Goal: Transaction & Acquisition: Download file/media

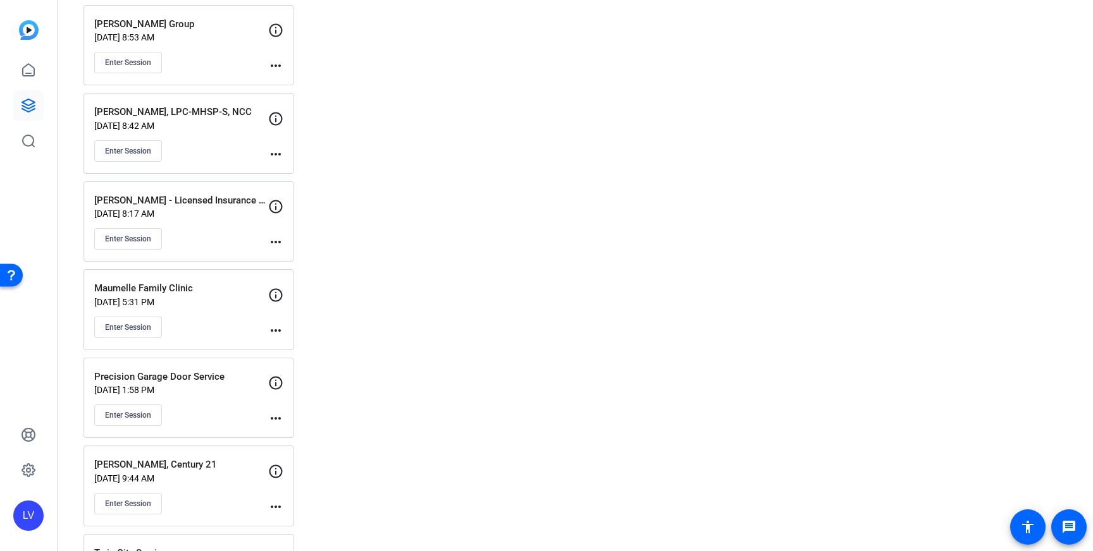
scroll to position [5223, 0]
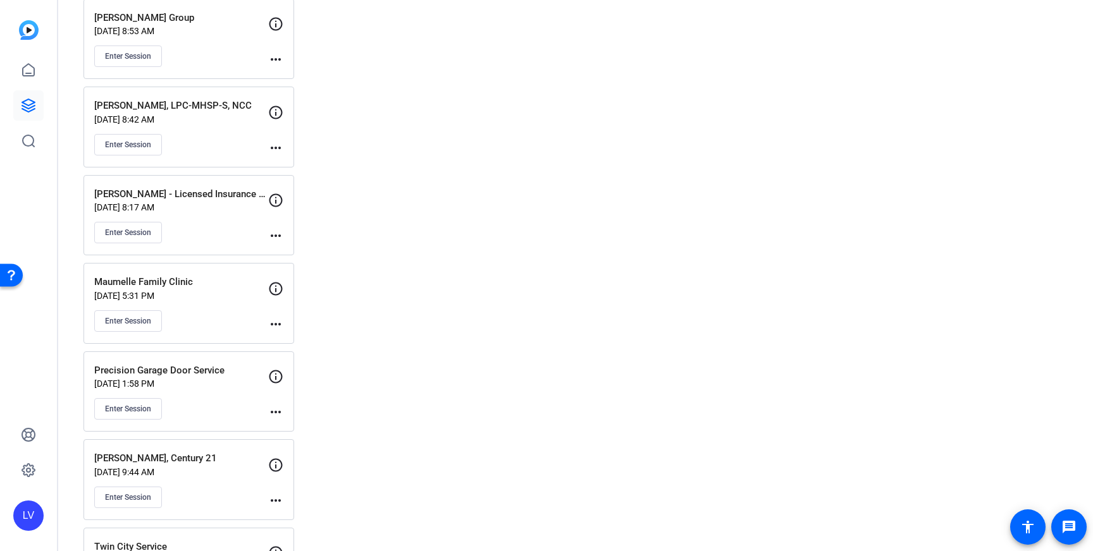
click at [217, 405] on div "Enter Session" at bounding box center [181, 409] width 174 height 22
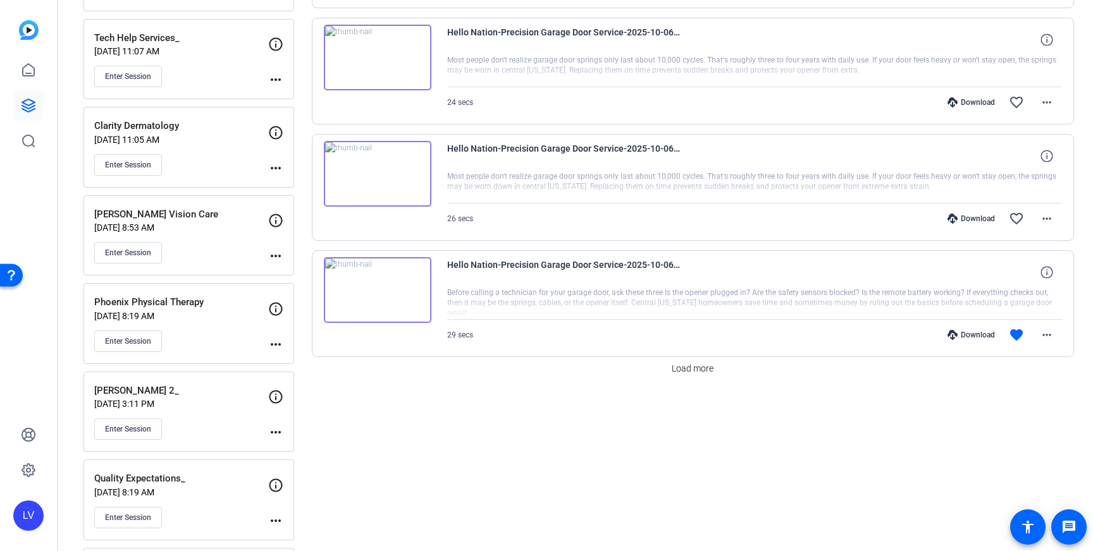
scroll to position [975, 0]
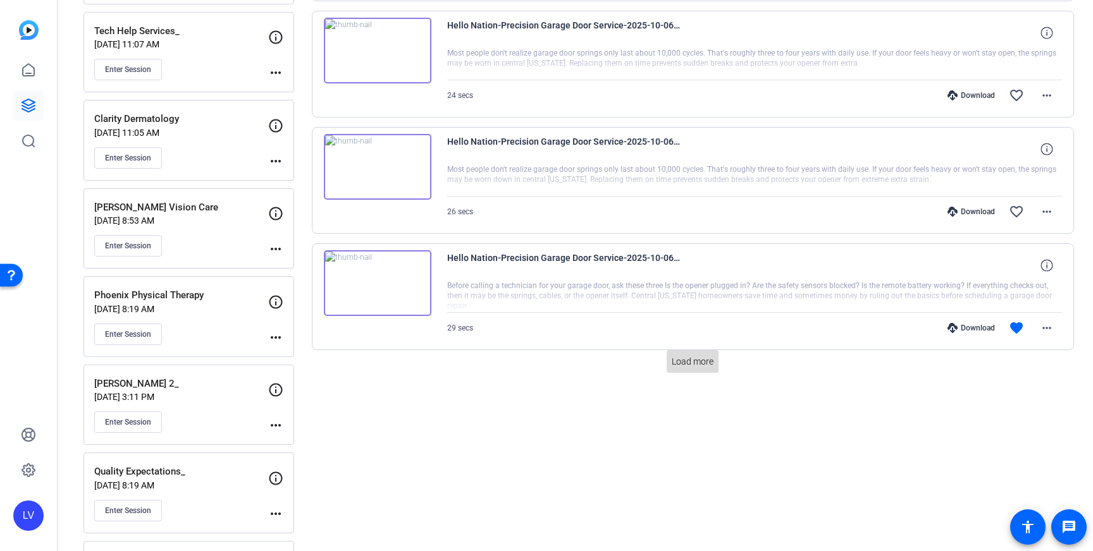
click at [682, 356] on span "Load more" at bounding box center [693, 361] width 42 height 13
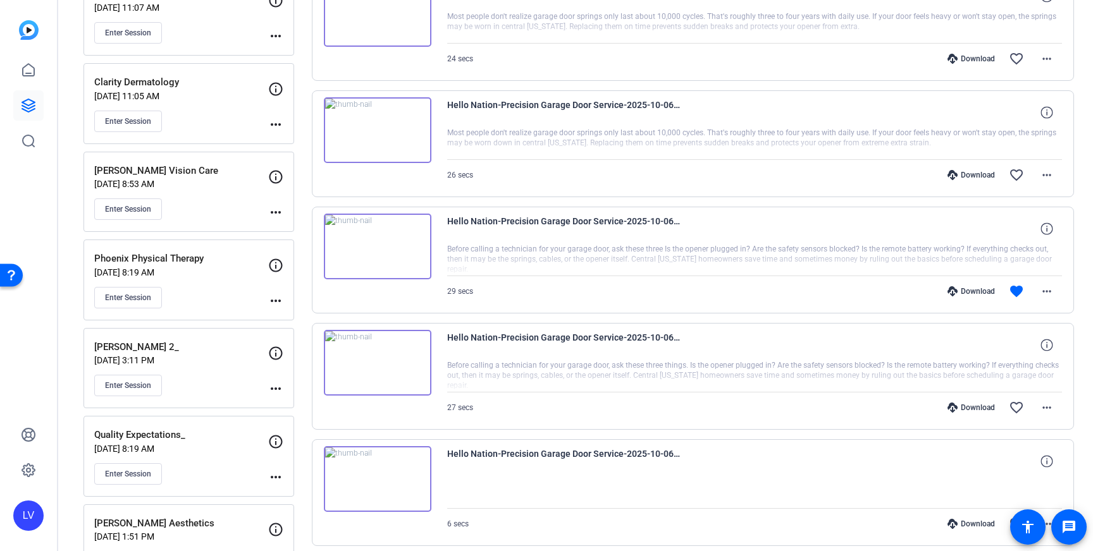
scroll to position [1009, 0]
click at [1044, 411] on mat-icon "more_horiz" at bounding box center [1046, 410] width 15 height 15
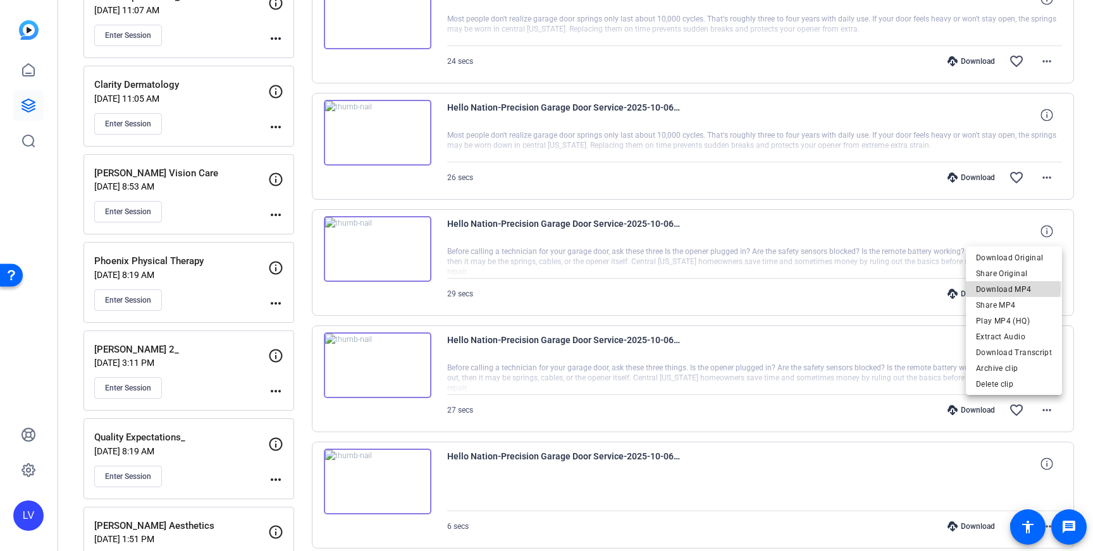
click at [1002, 288] on span "Download MP4" at bounding box center [1014, 289] width 76 height 15
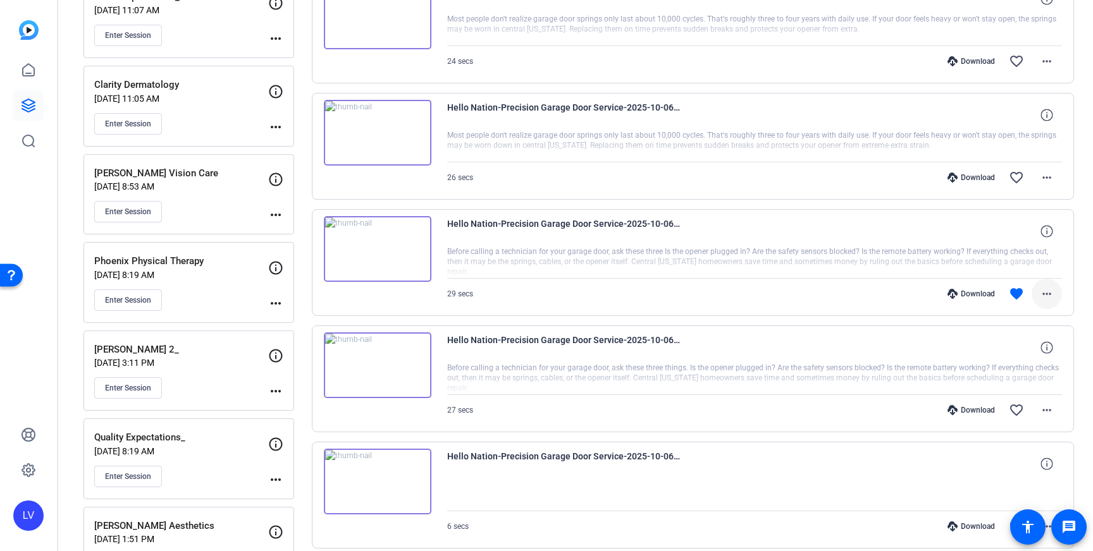
click at [1047, 297] on mat-icon "more_horiz" at bounding box center [1046, 293] width 15 height 15
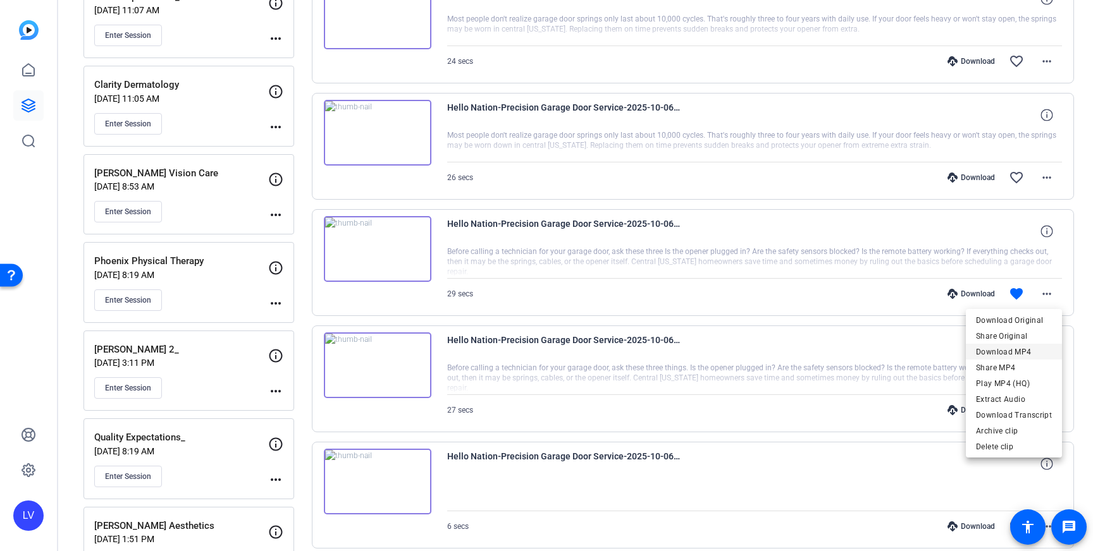
click at [1021, 348] on span "Download MP4" at bounding box center [1014, 352] width 76 height 15
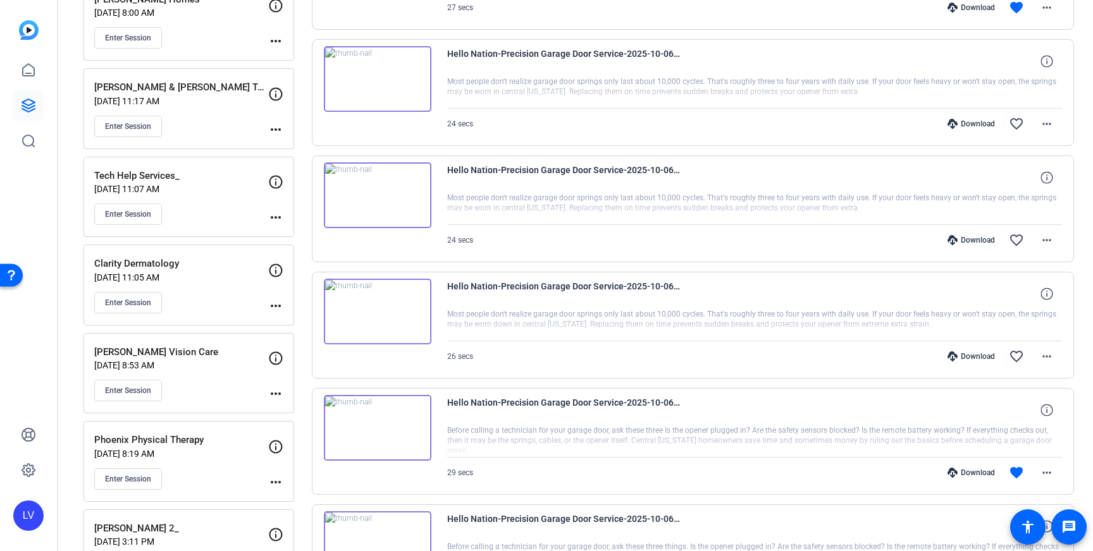
scroll to position [824, 0]
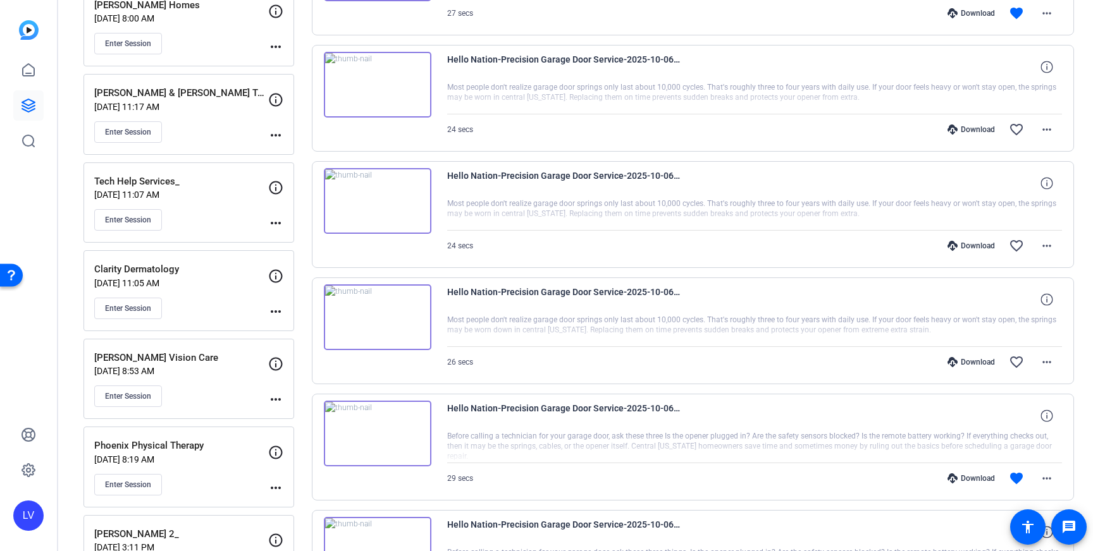
click at [409, 305] on img at bounding box center [378, 318] width 108 height 66
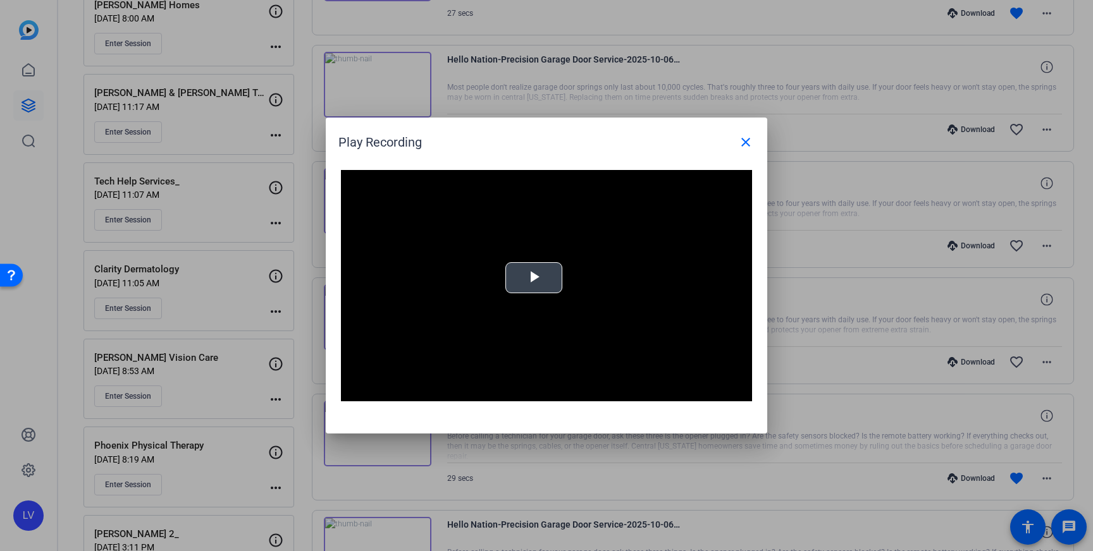
click at [534, 278] on span "Video Player" at bounding box center [534, 278] width 0 height 0
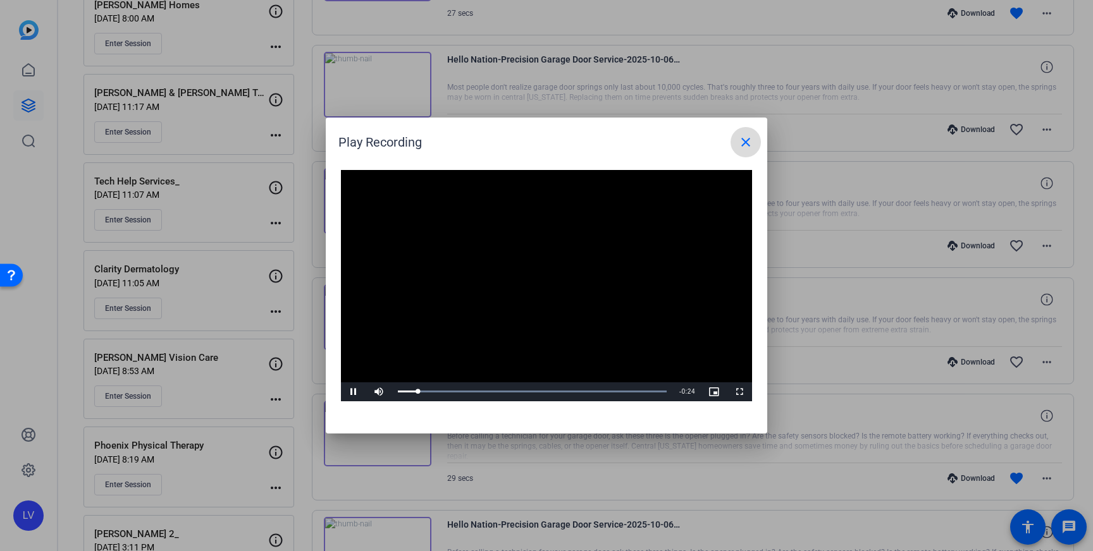
click at [737, 146] on span at bounding box center [745, 142] width 30 height 30
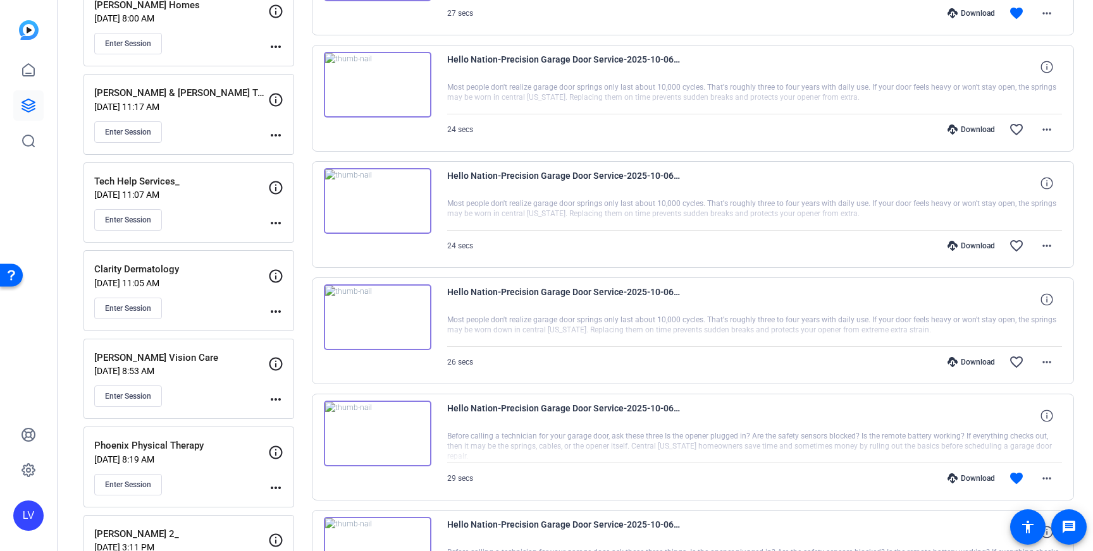
click at [402, 319] on img at bounding box center [378, 318] width 108 height 66
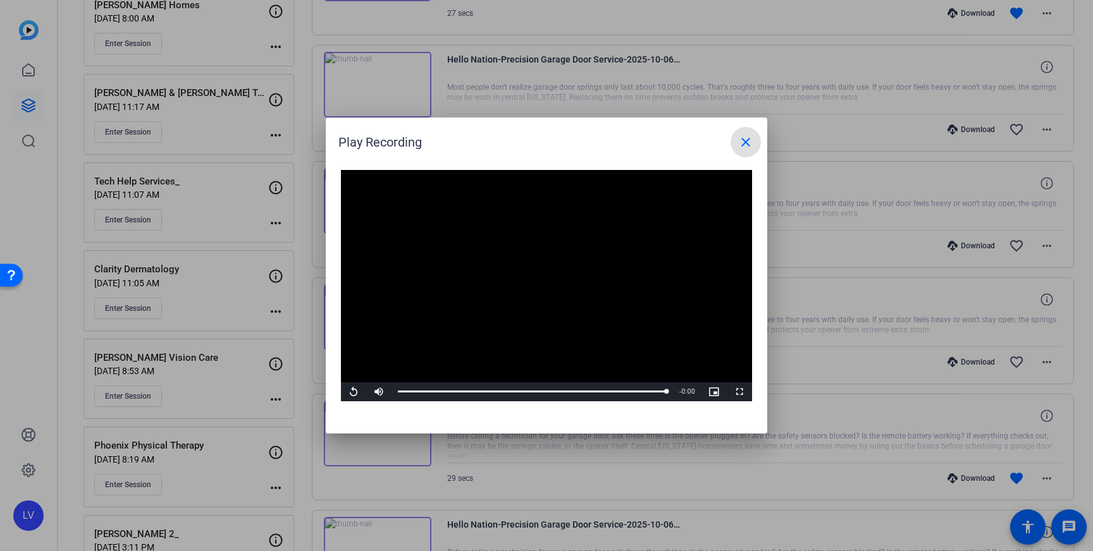
click at [746, 140] on mat-icon "close" at bounding box center [745, 142] width 15 height 15
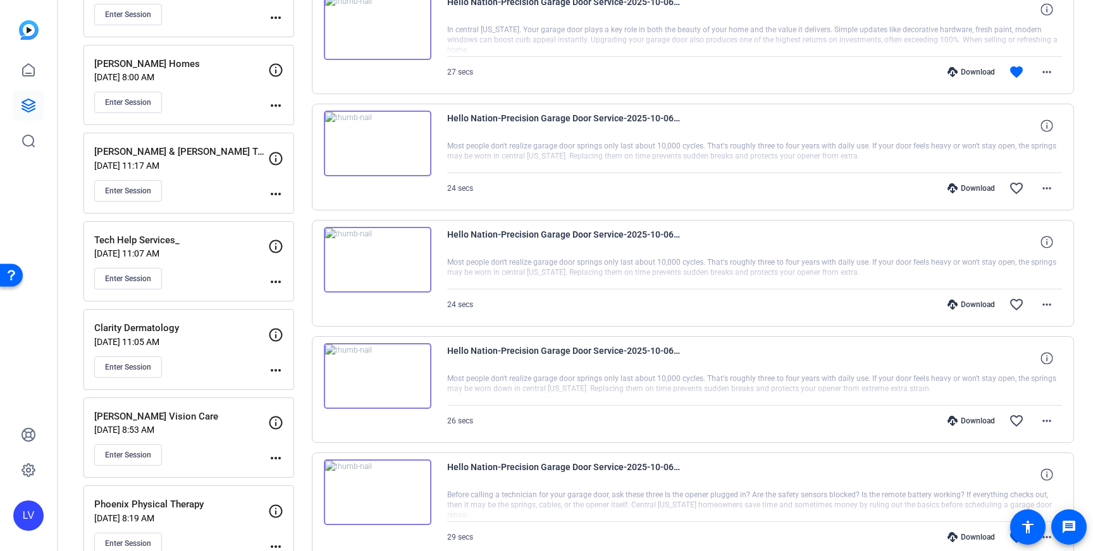
scroll to position [758, 0]
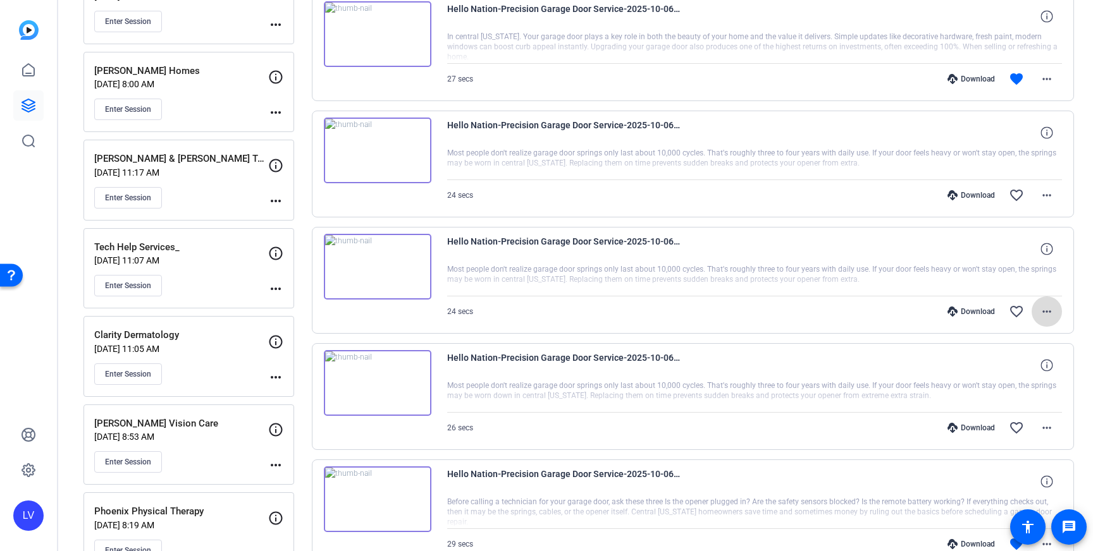
click at [1044, 309] on mat-icon "more_horiz" at bounding box center [1046, 311] width 15 height 15
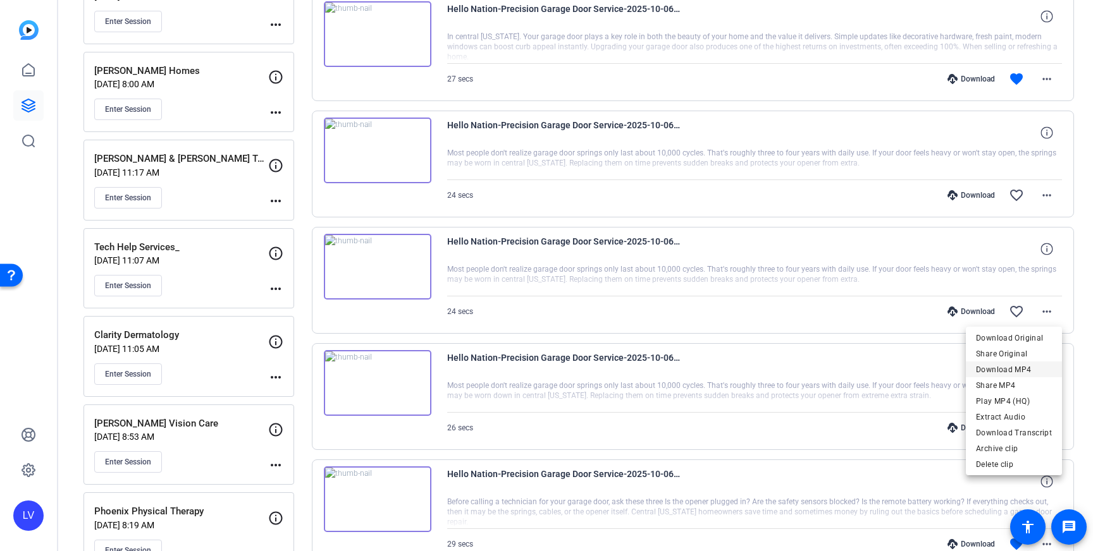
click at [1015, 366] on span "Download MP4" at bounding box center [1014, 369] width 76 height 15
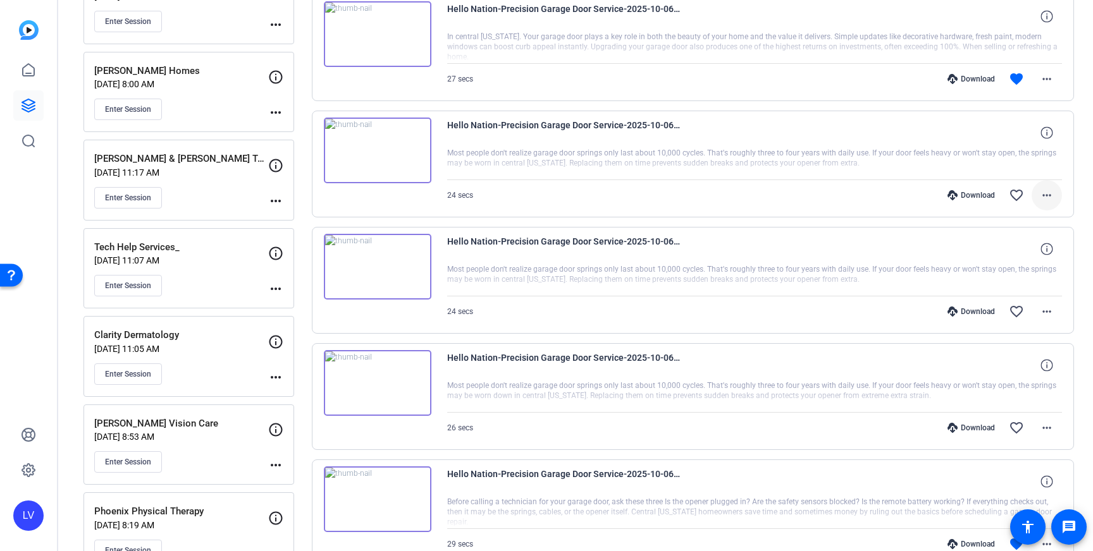
click at [1046, 188] on mat-icon "more_horiz" at bounding box center [1046, 195] width 15 height 15
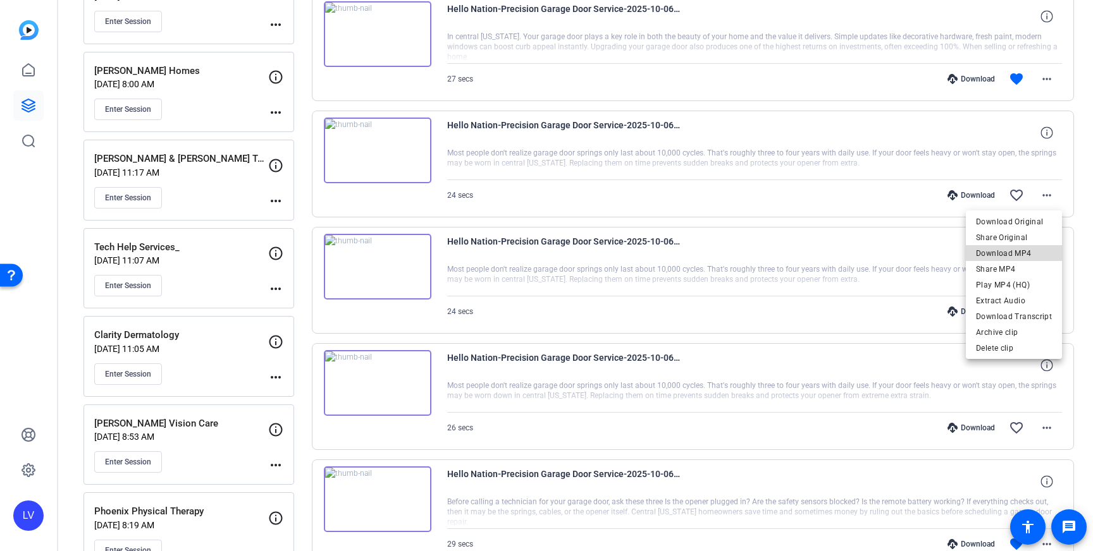
click at [1026, 247] on span "Download MP4" at bounding box center [1014, 253] width 76 height 15
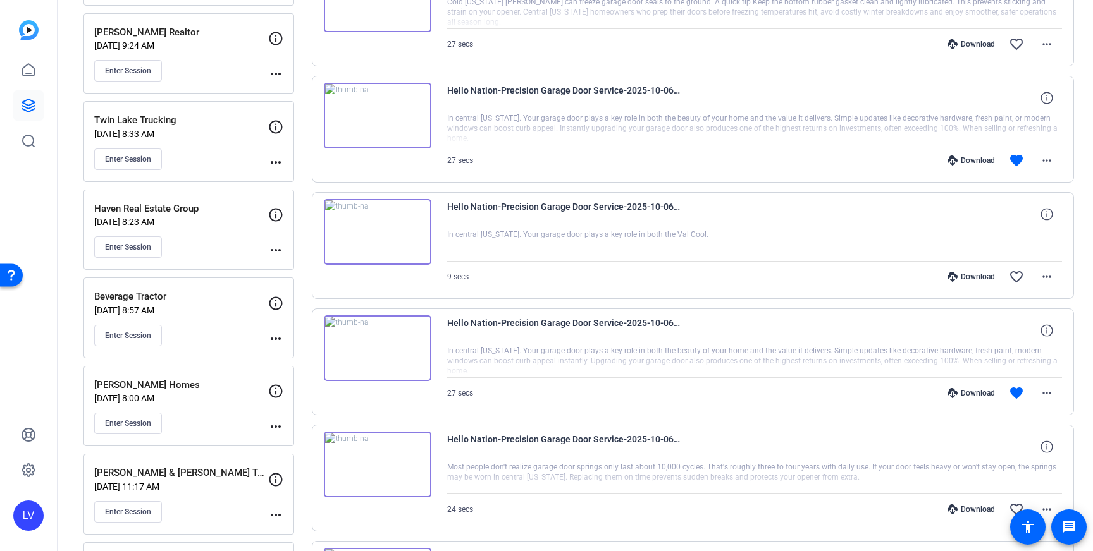
scroll to position [448, 0]
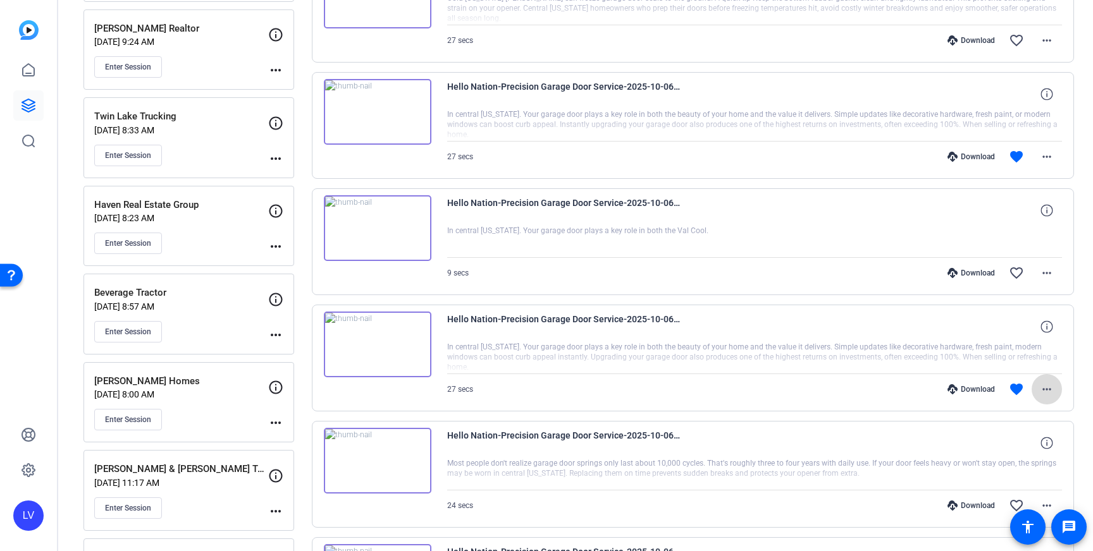
click at [1047, 387] on mat-icon "more_horiz" at bounding box center [1046, 389] width 15 height 15
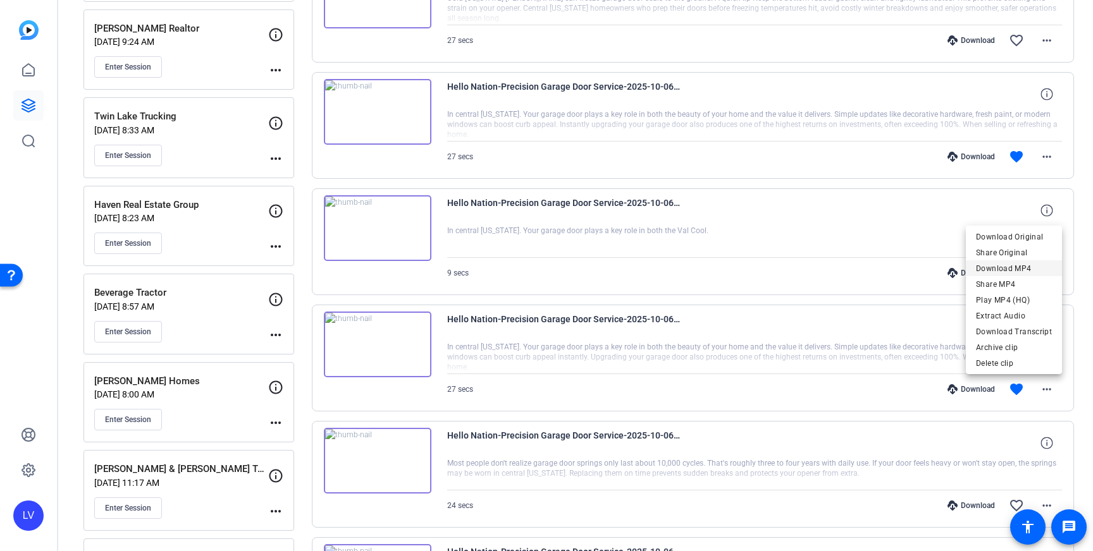
click at [1038, 268] on span "Download MP4" at bounding box center [1014, 268] width 76 height 15
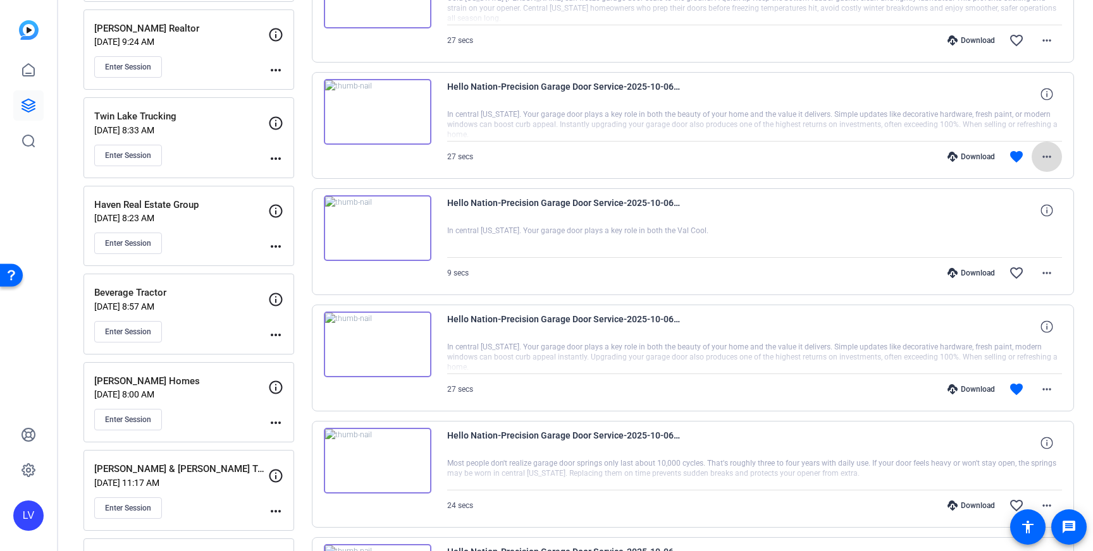
click at [1048, 155] on mat-icon "more_horiz" at bounding box center [1046, 156] width 15 height 15
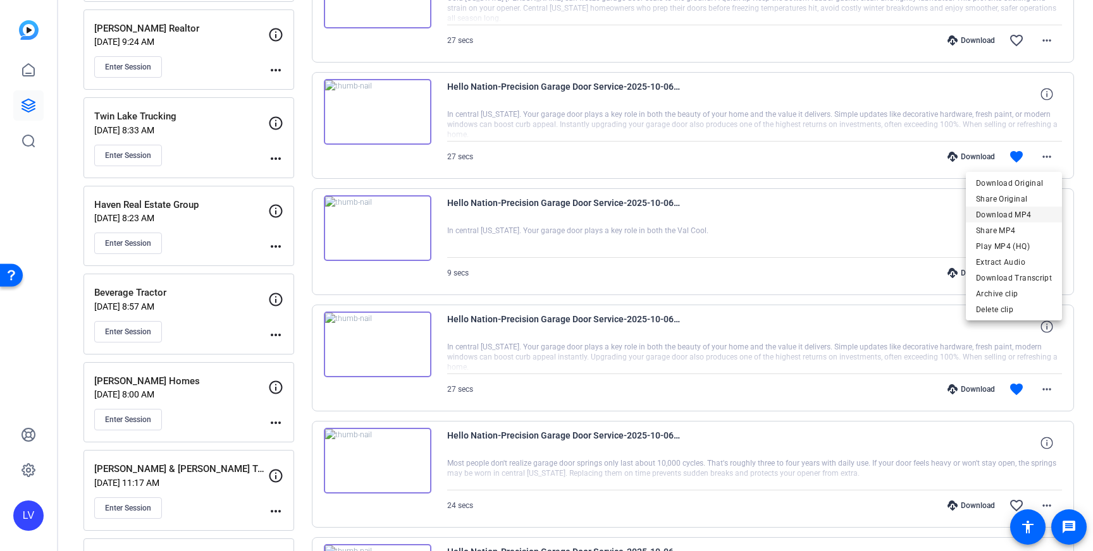
click at [1019, 214] on span "Download MP4" at bounding box center [1014, 214] width 76 height 15
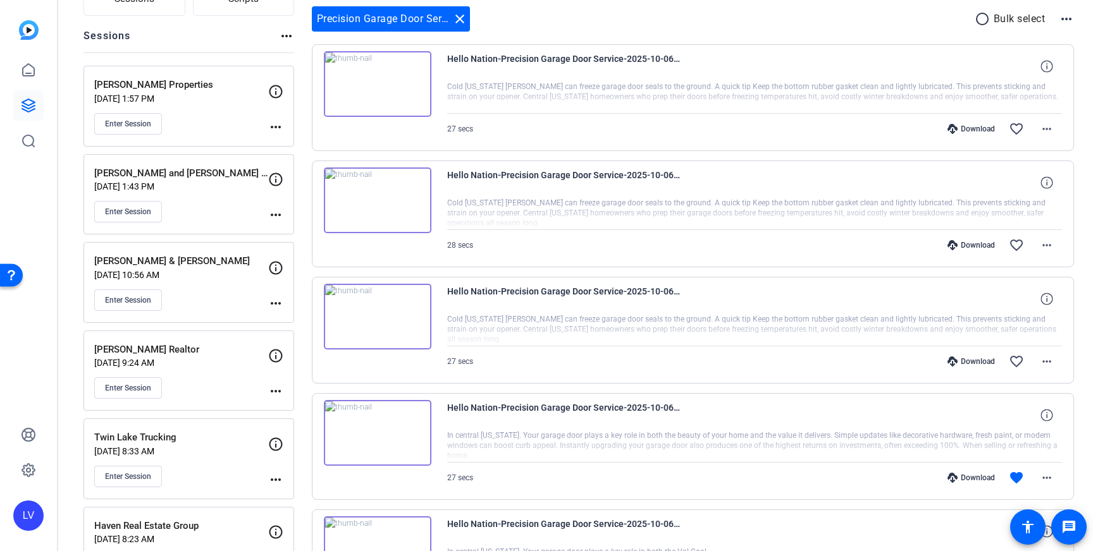
scroll to position [125, 0]
click at [1045, 356] on mat-icon "more_horiz" at bounding box center [1046, 362] width 15 height 15
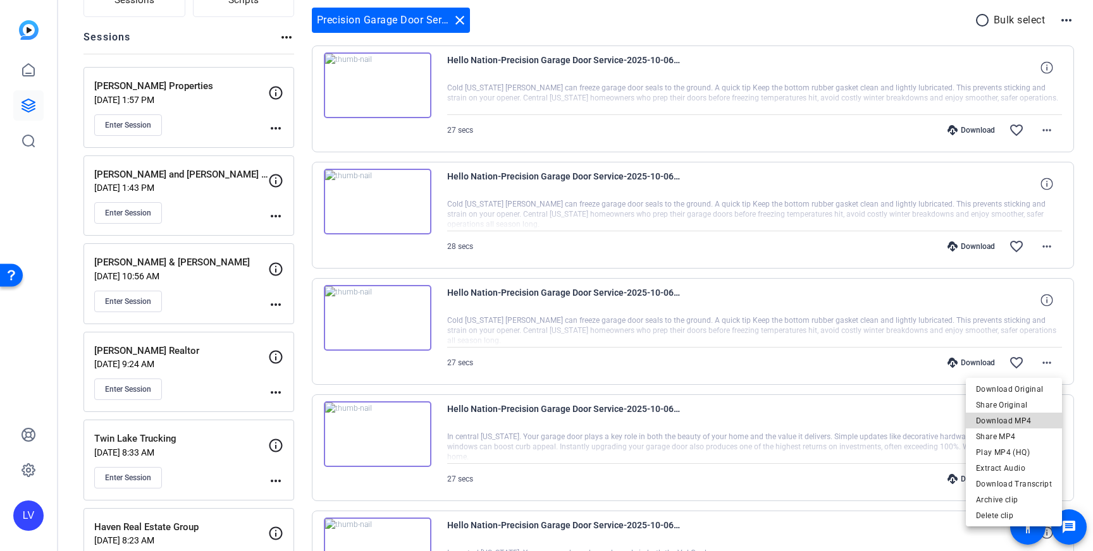
click at [1024, 418] on span "Download MP4" at bounding box center [1014, 421] width 76 height 15
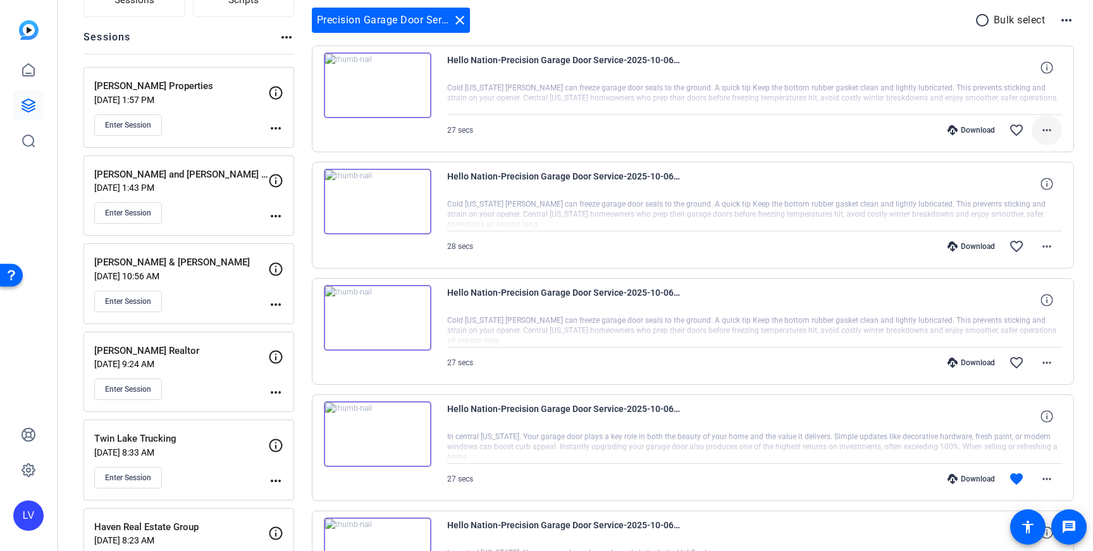
click at [1045, 128] on mat-icon "more_horiz" at bounding box center [1046, 130] width 15 height 15
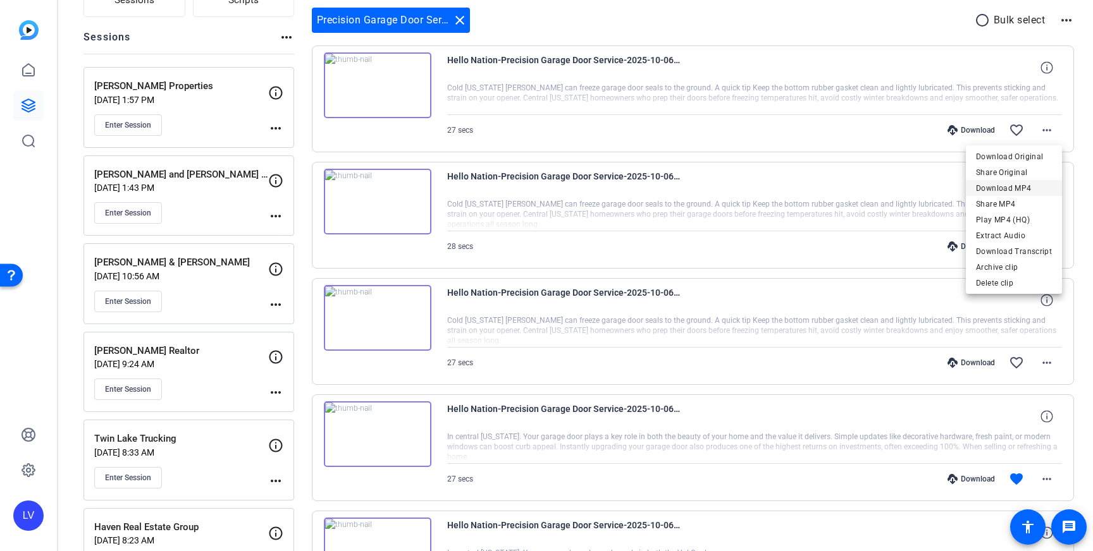
click at [1018, 186] on span "Download MP4" at bounding box center [1014, 188] width 76 height 15
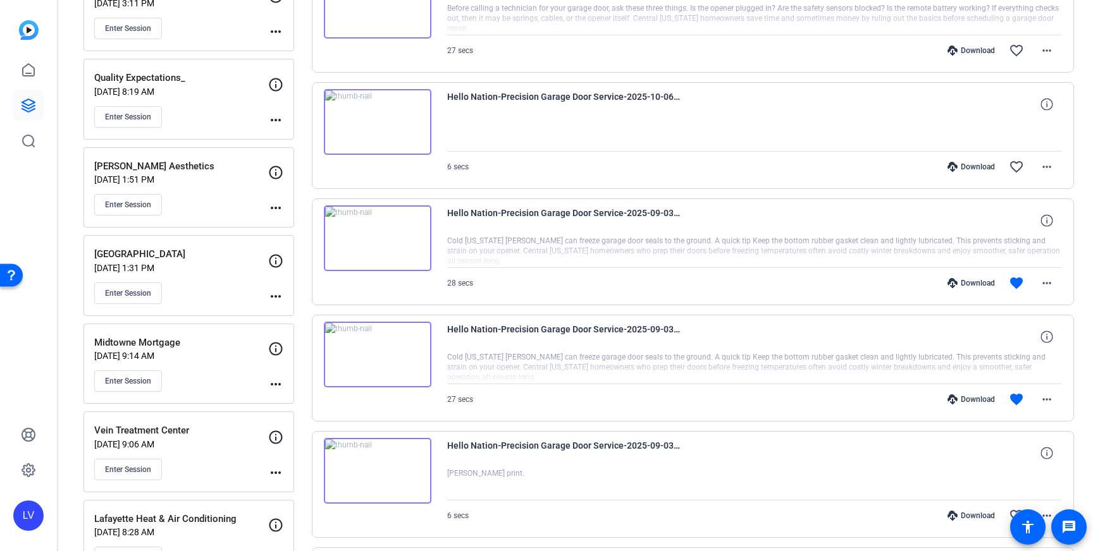
scroll to position [1362, 0]
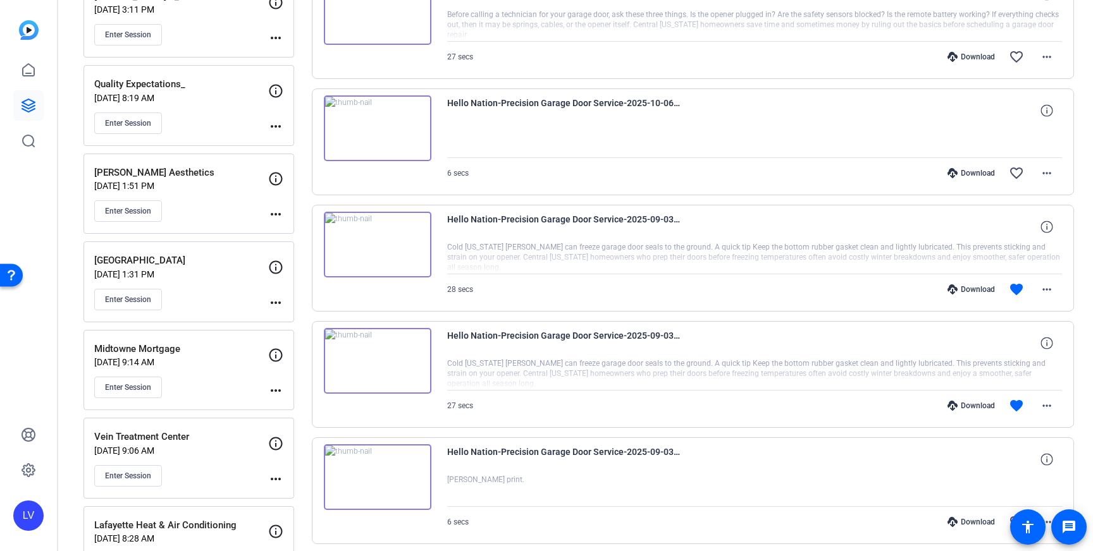
click at [211, 191] on div "[PERSON_NAME] Aesthetics [DATE] 1:51 PM Enter Session" at bounding box center [181, 194] width 174 height 57
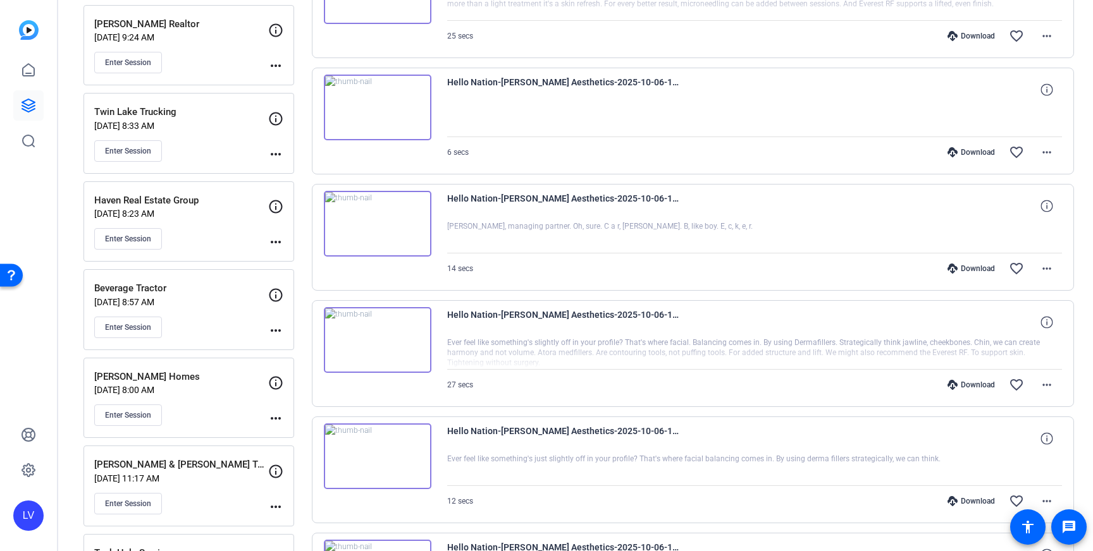
scroll to position [438, 0]
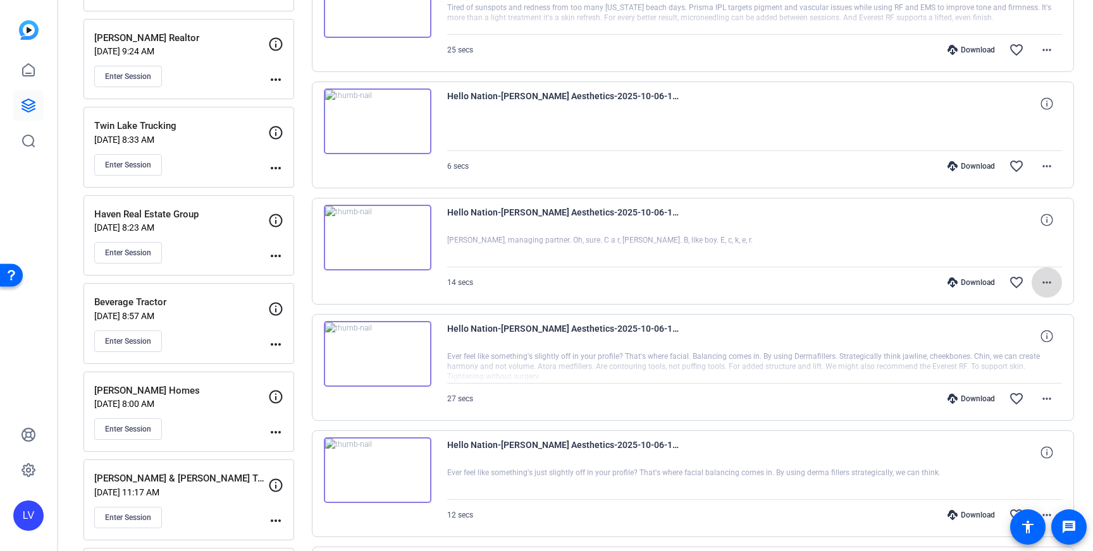
click at [1050, 283] on mat-icon "more_horiz" at bounding box center [1046, 282] width 15 height 15
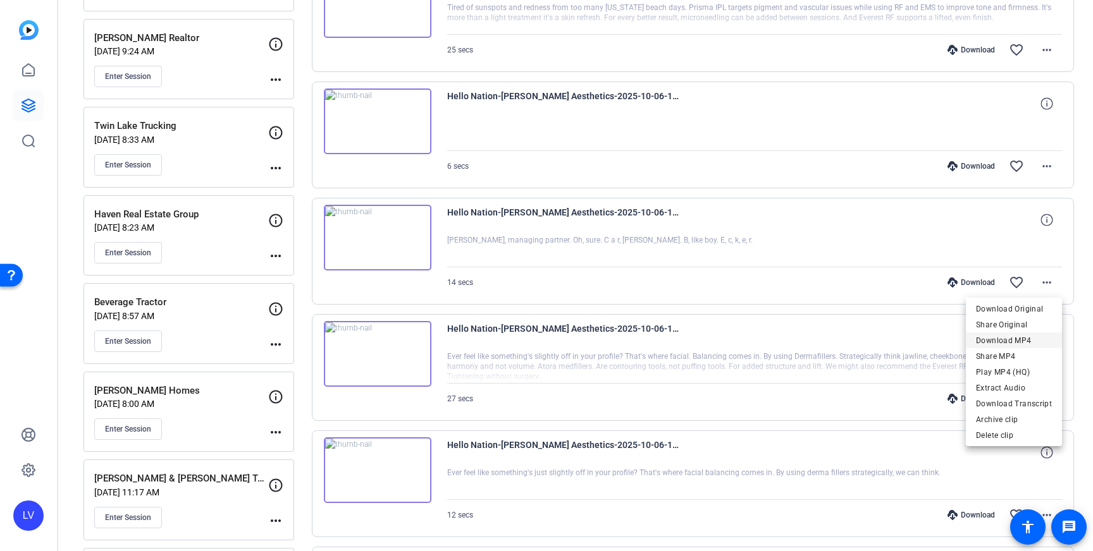
click at [1037, 338] on span "Download MP4" at bounding box center [1014, 340] width 76 height 15
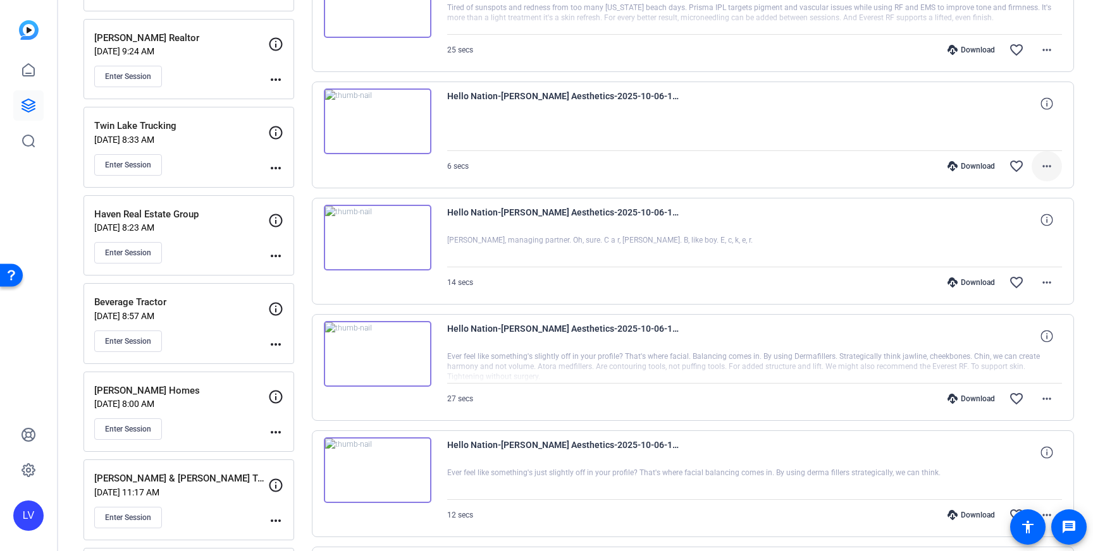
click at [1049, 157] on span at bounding box center [1046, 166] width 30 height 30
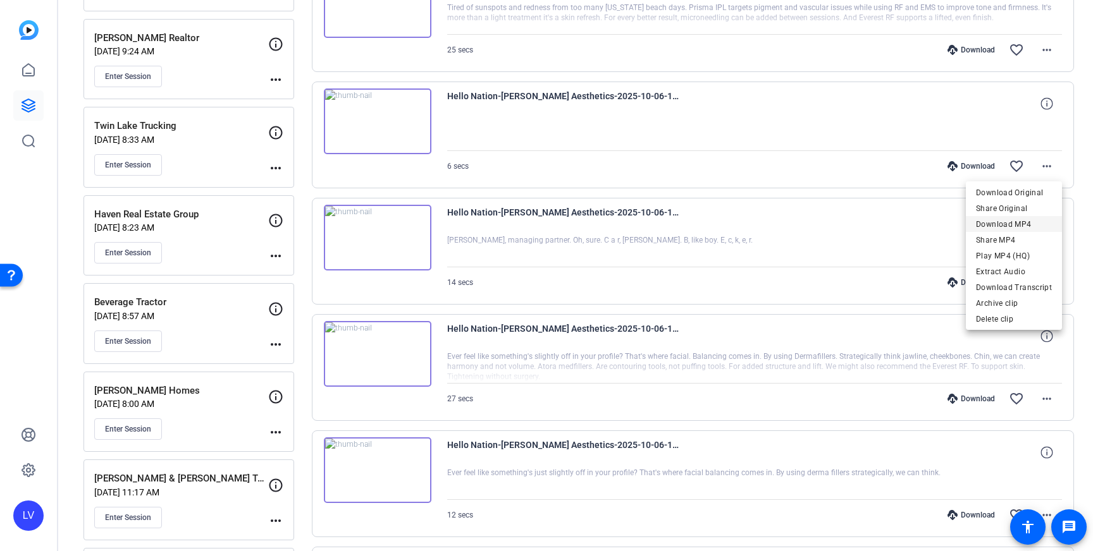
click at [1028, 219] on span "Download MP4" at bounding box center [1014, 224] width 76 height 15
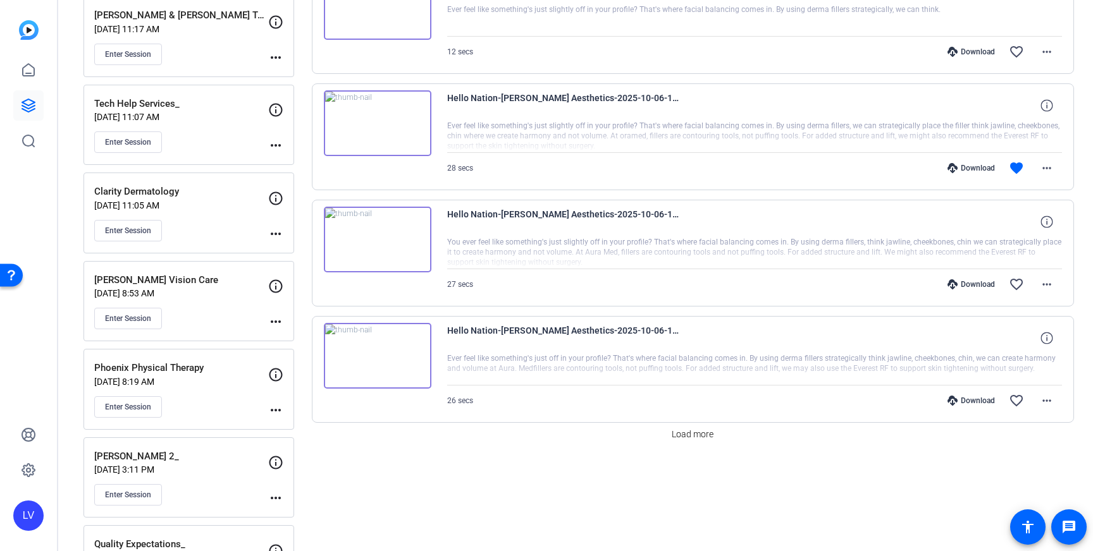
scroll to position [911, 0]
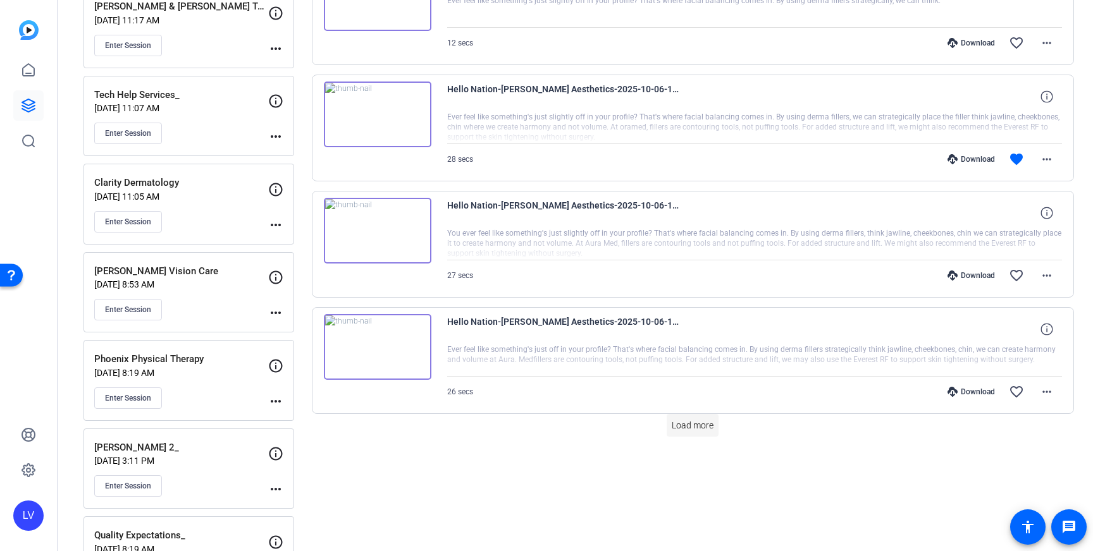
click at [675, 422] on span "Load more" at bounding box center [693, 425] width 42 height 13
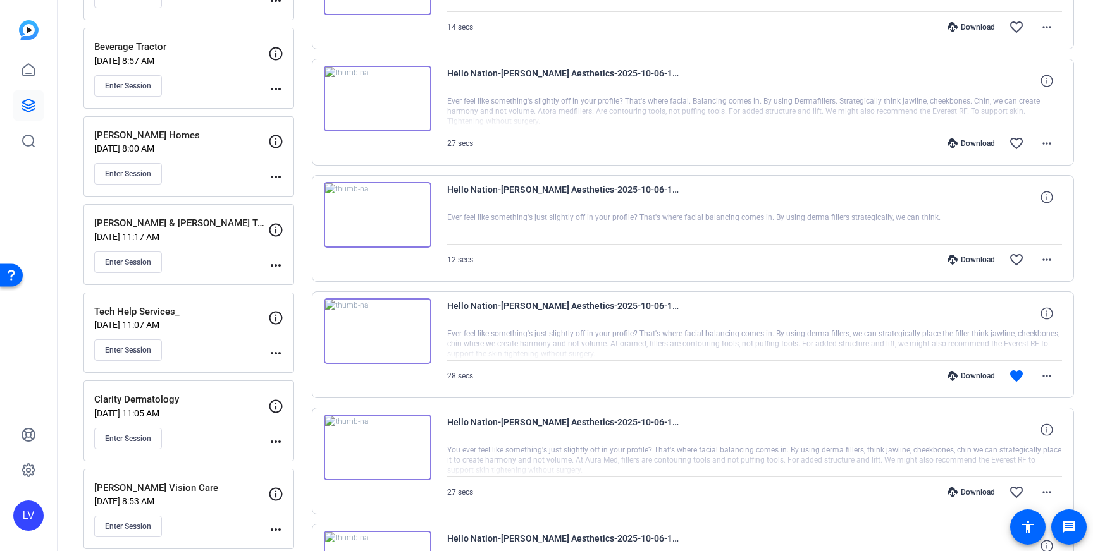
scroll to position [664, 0]
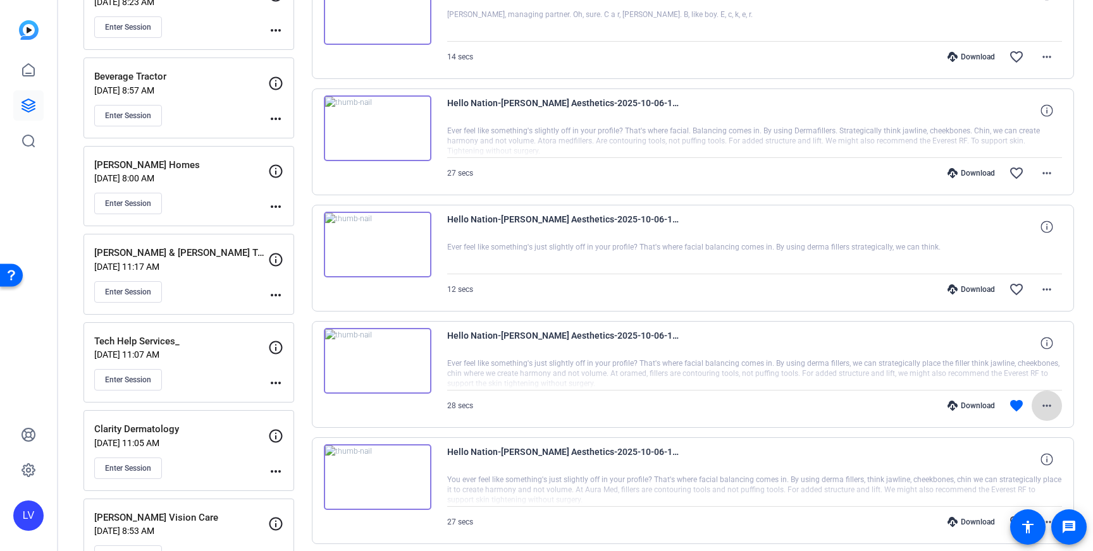
click at [1060, 411] on span at bounding box center [1046, 406] width 30 height 30
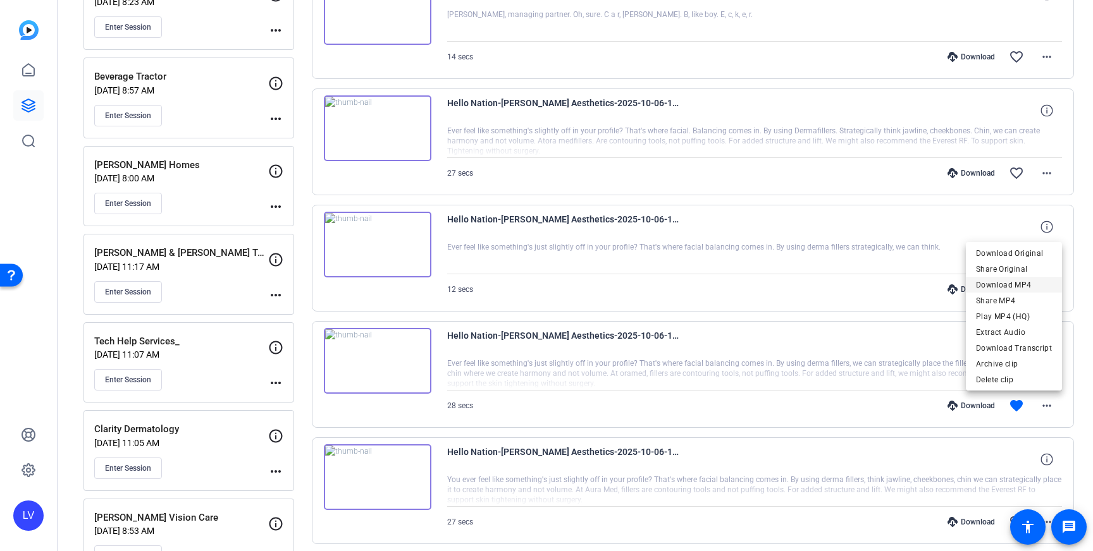
click at [1007, 286] on span "Download MP4" at bounding box center [1014, 285] width 76 height 15
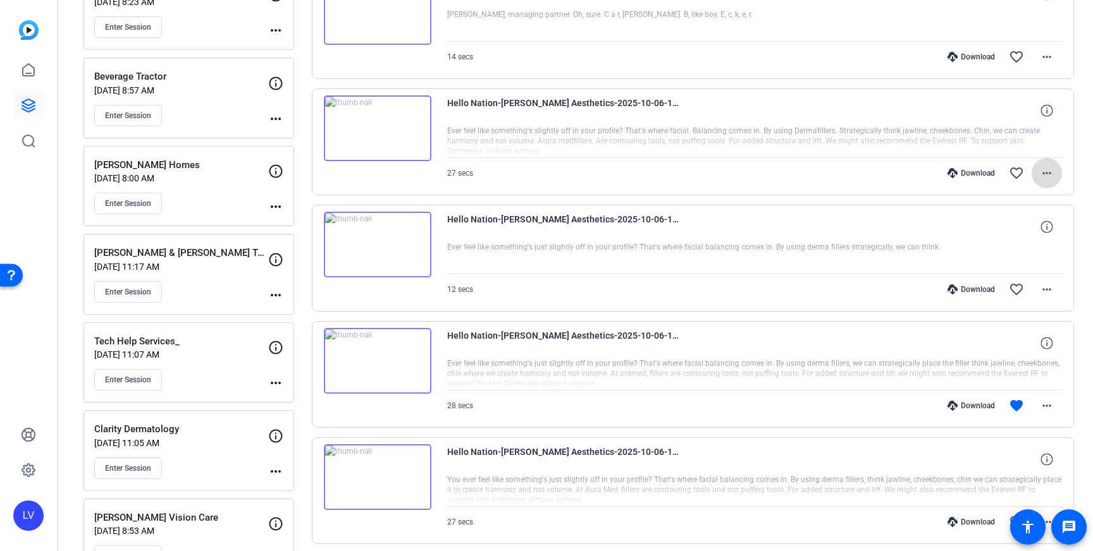
click at [1044, 175] on mat-icon "more_horiz" at bounding box center [1046, 173] width 15 height 15
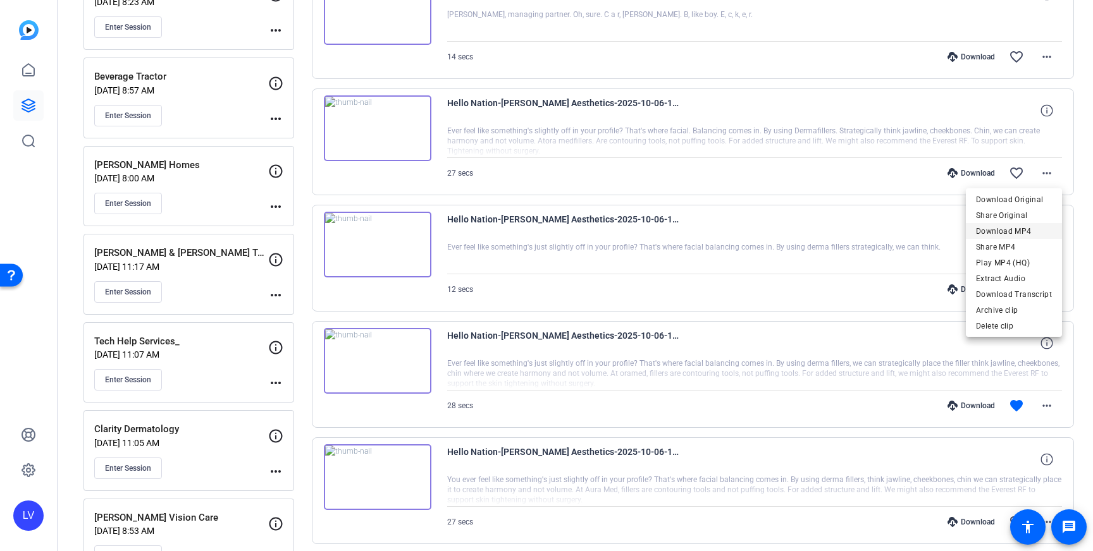
click at [1027, 226] on span "Download MP4" at bounding box center [1014, 231] width 76 height 15
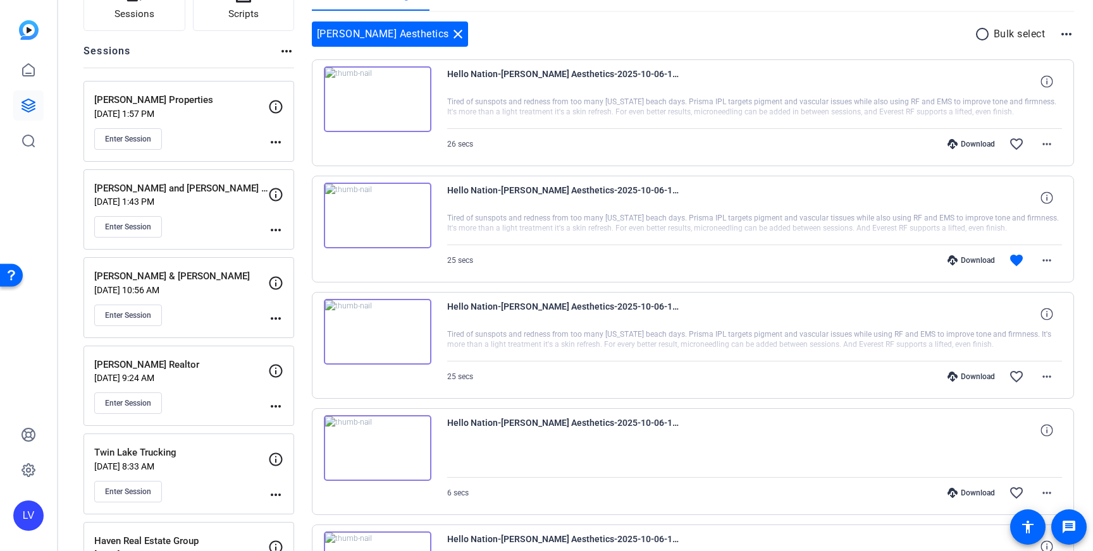
scroll to position [113, 0]
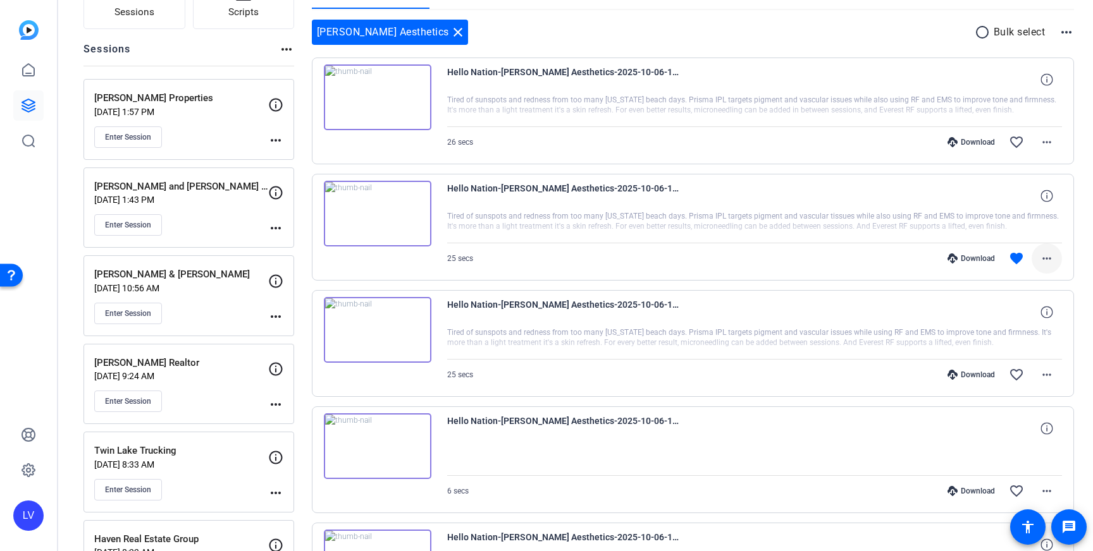
click at [1043, 256] on mat-icon "more_horiz" at bounding box center [1046, 258] width 15 height 15
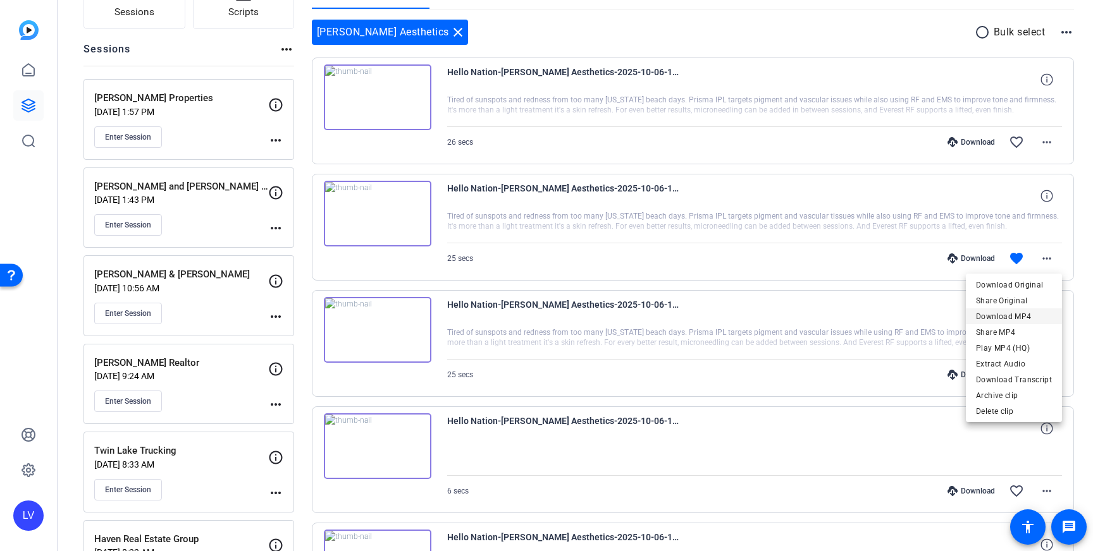
click at [1030, 317] on span "Download MP4" at bounding box center [1014, 316] width 76 height 15
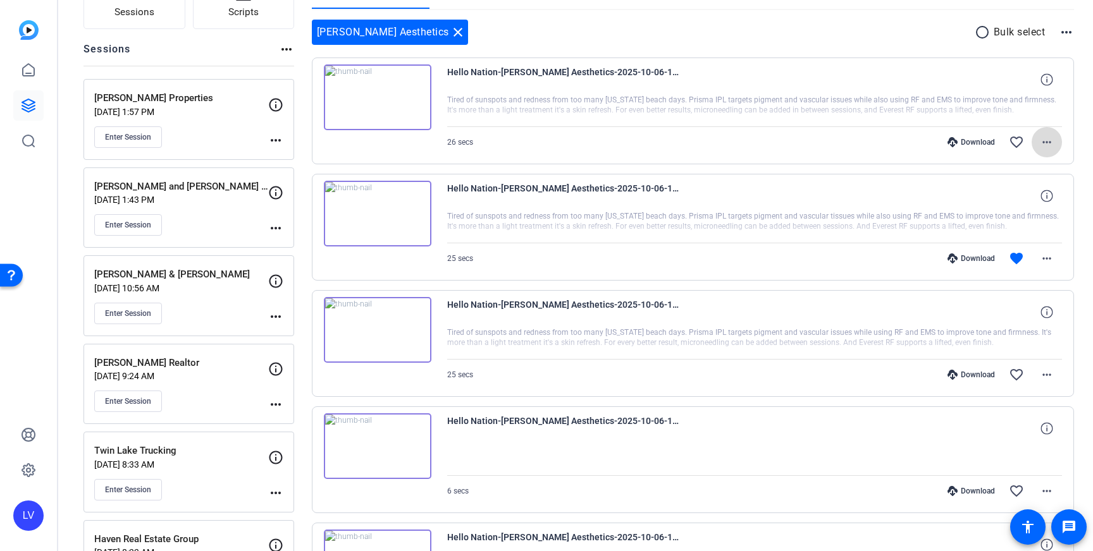
click at [1052, 142] on mat-icon "more_horiz" at bounding box center [1046, 142] width 15 height 15
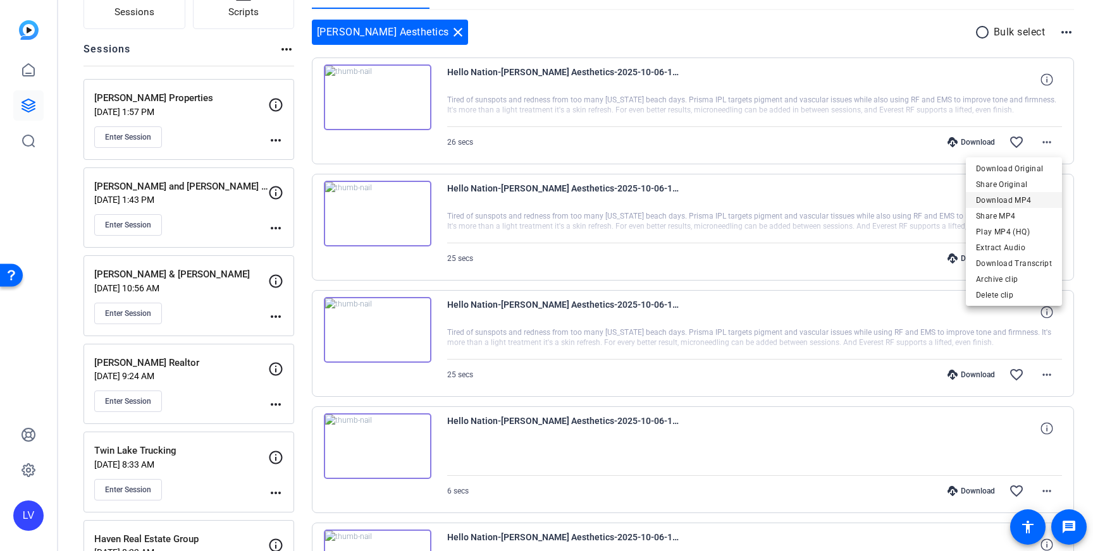
click at [1027, 199] on span "Download MP4" at bounding box center [1014, 200] width 76 height 15
